Goal: Navigation & Orientation: Find specific page/section

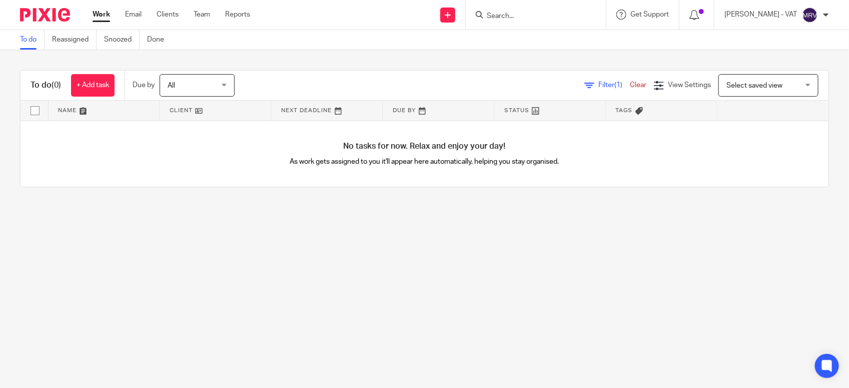
click at [293, 273] on main "To do Reassigned Snoozed Done To do (0) + Add task Due by All All Today Tomorro…" at bounding box center [424, 194] width 849 height 388
click at [254, 253] on main "To do Reassigned Snoozed Done To do (0) + Add task Due by All All Today Tomorro…" at bounding box center [424, 194] width 849 height 388
click at [174, 252] on main "To do Reassigned Snoozed Done To do (0) + Add task Due by All All Today Tomorro…" at bounding box center [424, 194] width 849 height 388
click at [217, 254] on main "To do Reassigned Snoozed Done To do (0) + Add task Due by All All Today Tomorro…" at bounding box center [424, 194] width 849 height 388
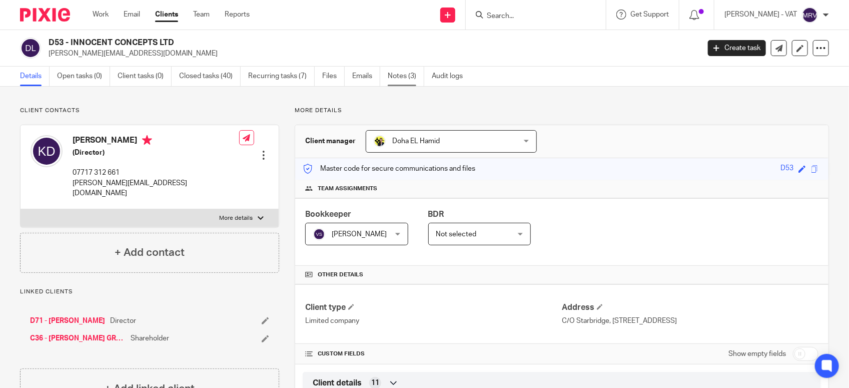
click at [404, 73] on link "Notes (3)" at bounding box center [406, 77] width 37 height 20
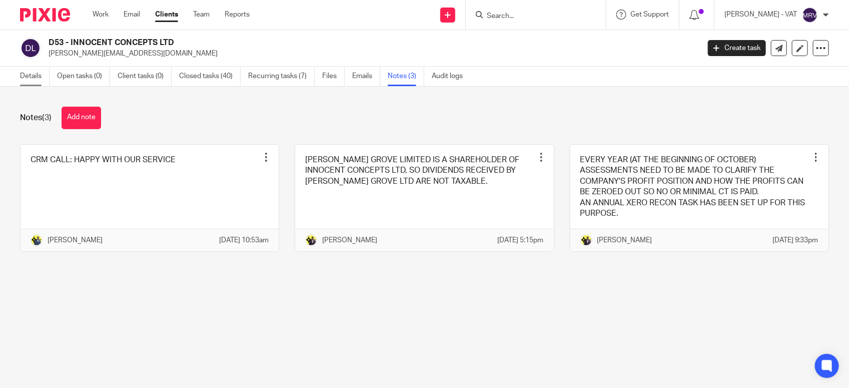
click at [41, 82] on link "Details" at bounding box center [35, 77] width 30 height 20
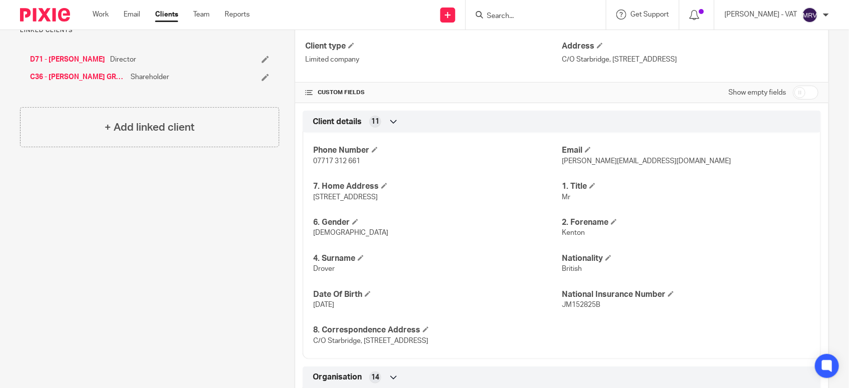
scroll to position [313, 0]
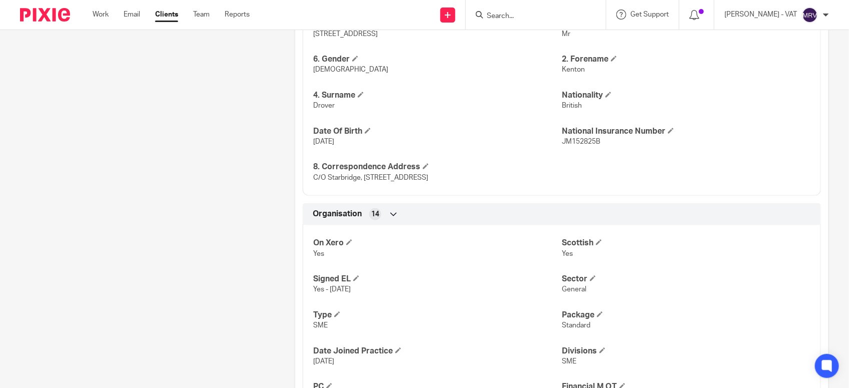
scroll to position [438, 0]
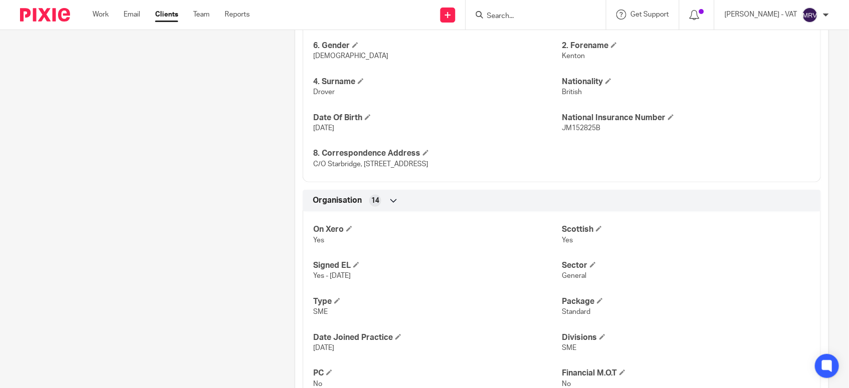
click at [168, 205] on div "Client contacts [PERSON_NAME] (Director) 07717 312 661 [EMAIL_ADDRESS][DOMAIN_N…" at bounding box center [142, 344] width 275 height 1351
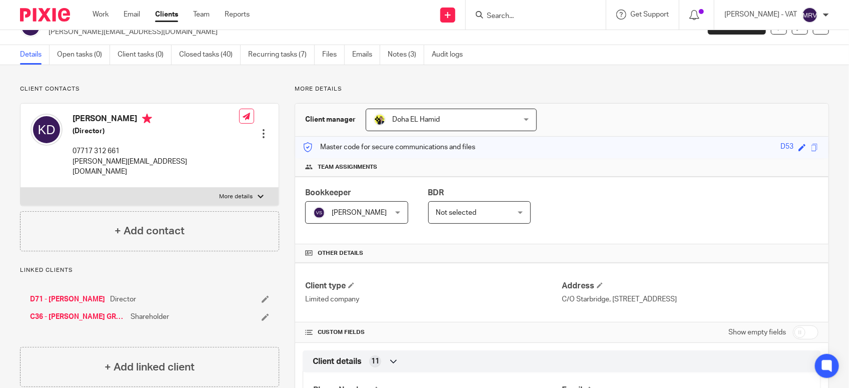
scroll to position [0, 0]
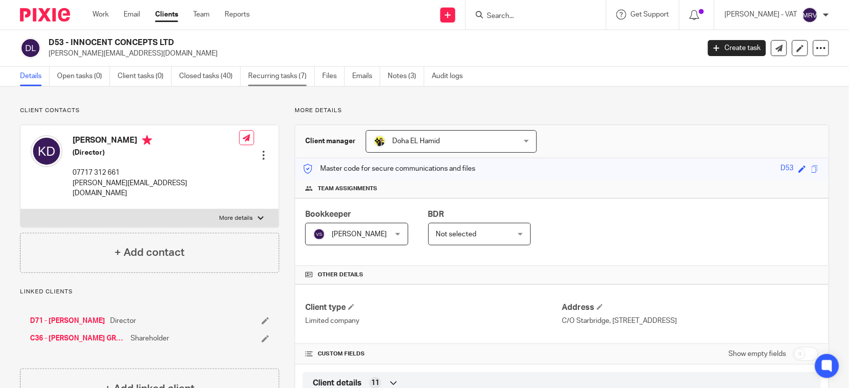
click at [273, 78] on link "Recurring tasks (7)" at bounding box center [281, 77] width 67 height 20
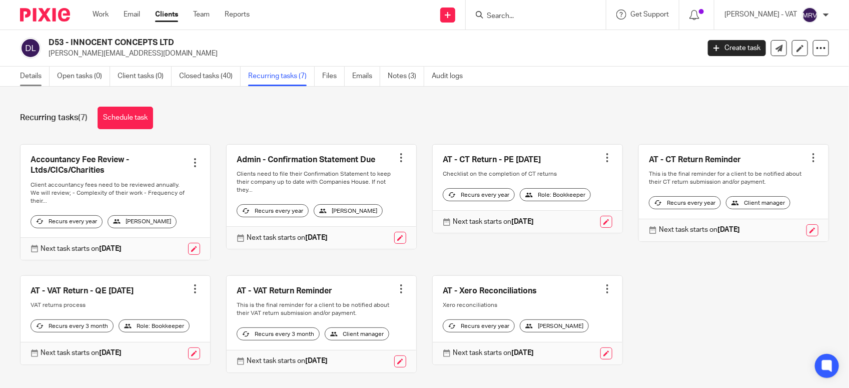
click at [30, 69] on link "Details" at bounding box center [35, 77] width 30 height 20
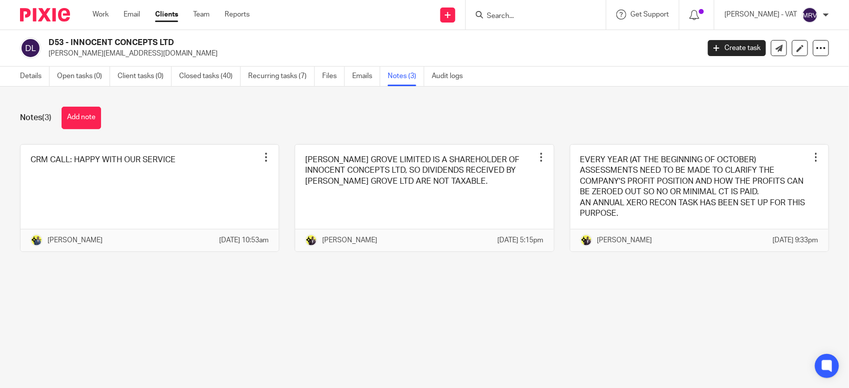
click at [520, 315] on main "D53 - INNOCENT CONCEPTS LTD [EMAIL_ADDRESS][DOMAIN_NAME] Create task Update fro…" at bounding box center [424, 194] width 849 height 388
click at [45, 79] on link "Details" at bounding box center [35, 77] width 30 height 20
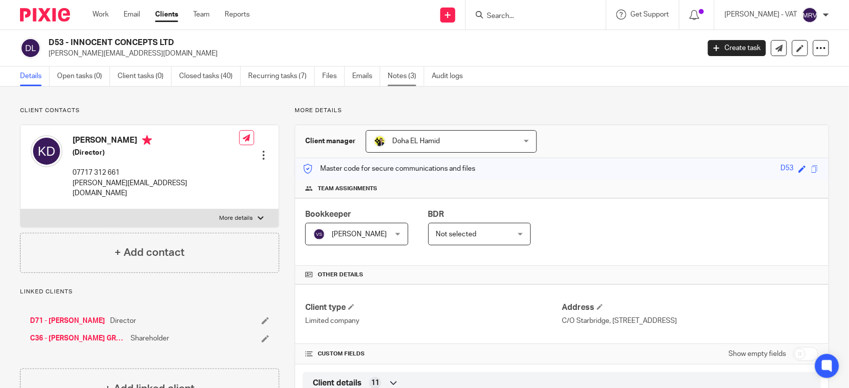
click at [418, 71] on link "Notes (3)" at bounding box center [406, 77] width 37 height 20
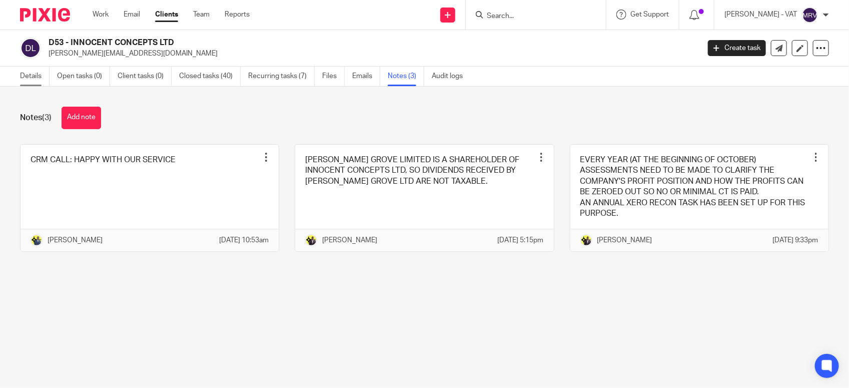
click at [32, 70] on link "Details" at bounding box center [35, 77] width 30 height 20
